Goal: Find contact information: Find contact information

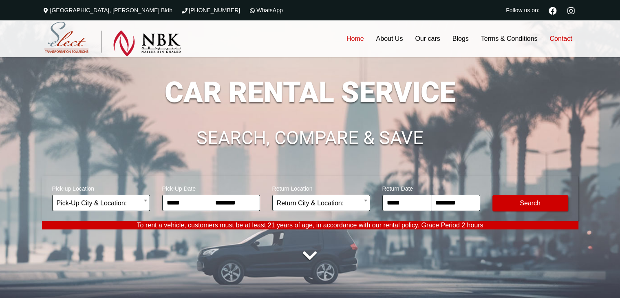
click at [557, 38] on link "Contact" at bounding box center [561, 38] width 35 height 37
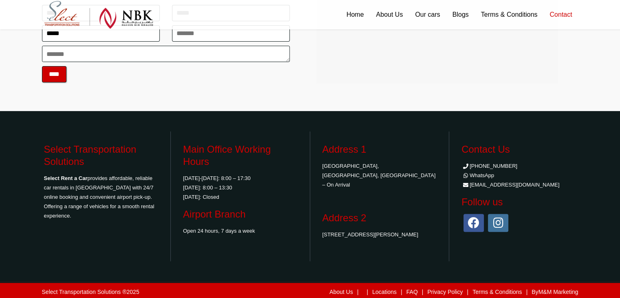
scroll to position [252, 0]
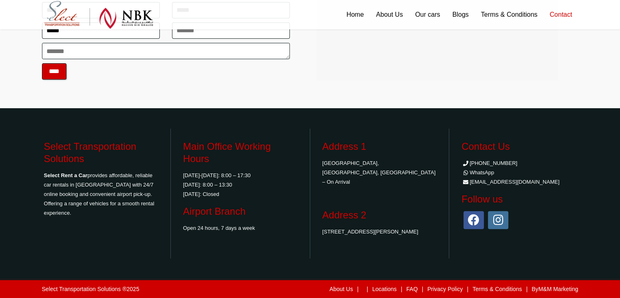
click at [496, 181] on li "[EMAIL_ADDRESS][DOMAIN_NAME]" at bounding box center [519, 181] width 115 height 9
drag, startPoint x: 535, startPoint y: 181, endPoint x: 471, endPoint y: 182, distance: 63.6
click at [471, 182] on li "[EMAIL_ADDRESS][DOMAIN_NAME]" at bounding box center [519, 181] width 115 height 9
copy li "[EMAIL_ADDRESS][DOMAIN_NAME]"
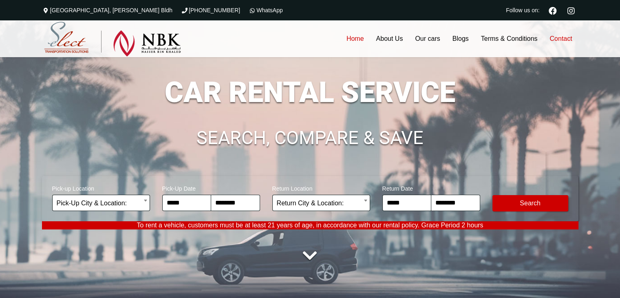
click at [571, 35] on link "Contact" at bounding box center [561, 38] width 35 height 37
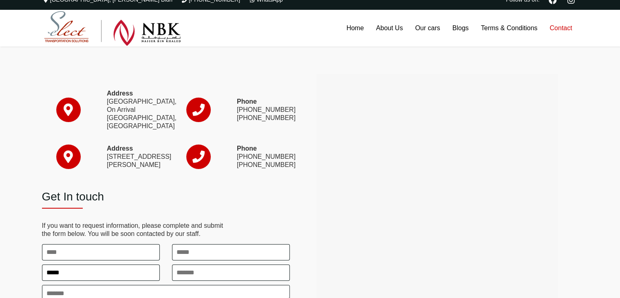
scroll to position [8, 0]
